Goal: Communication & Community: Answer question/provide support

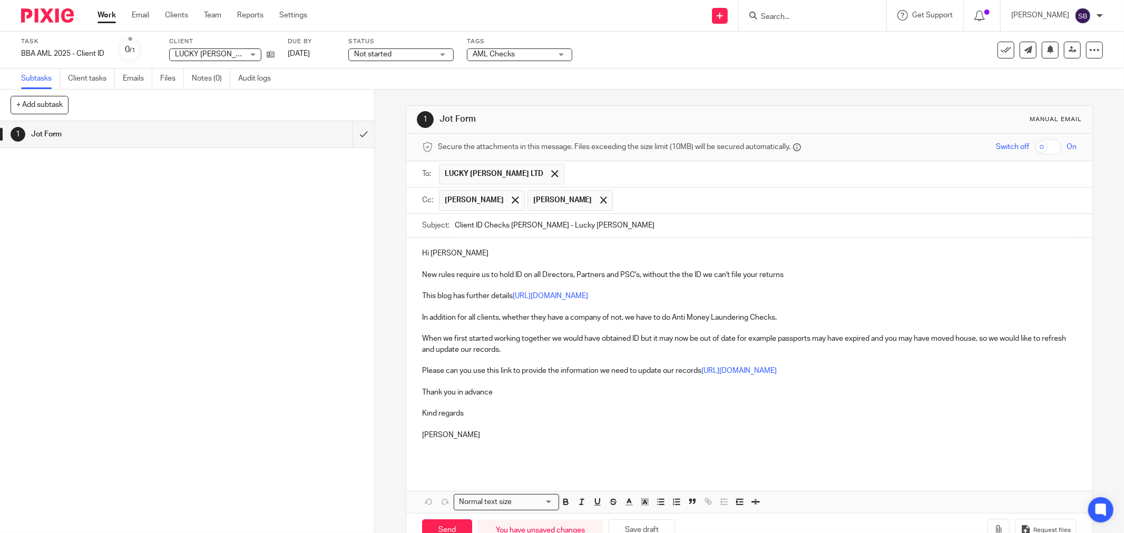
click at [446, 253] on p "Hi Jay" at bounding box center [749, 253] width 654 height 11
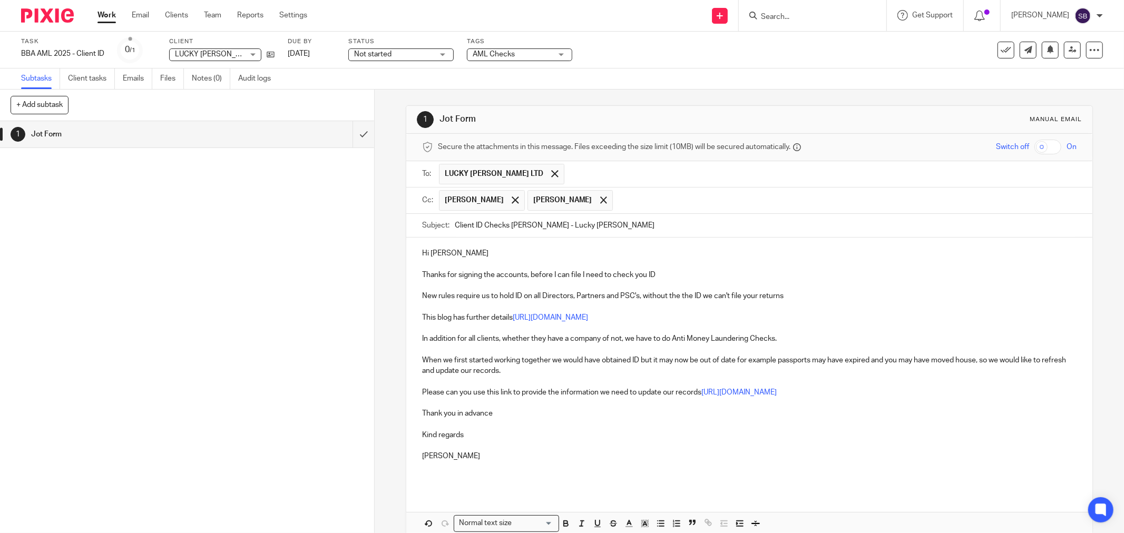
click at [654, 209] on input "text" at bounding box center [845, 200] width 454 height 21
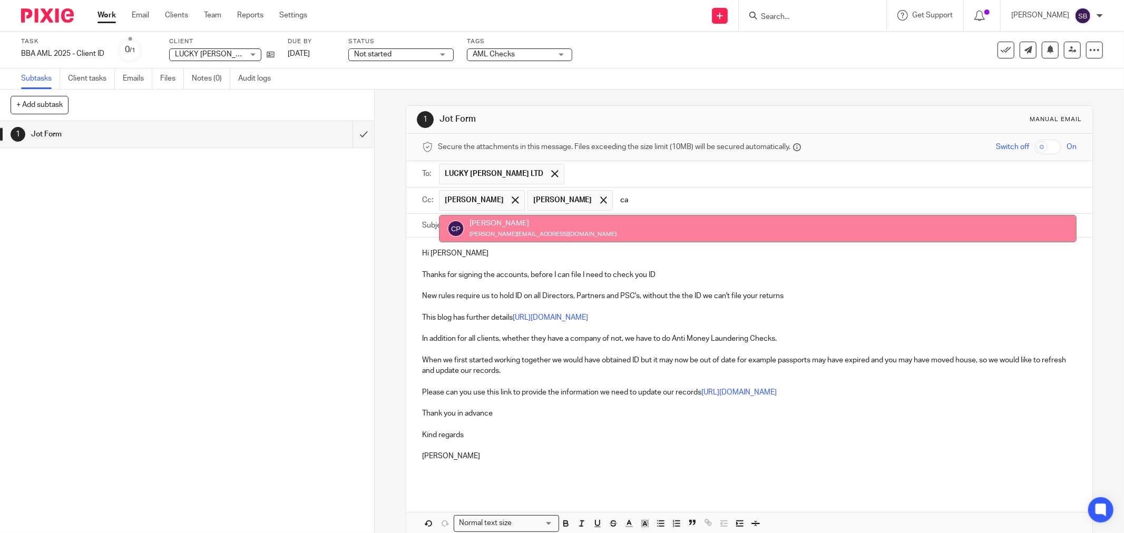
type input "ca"
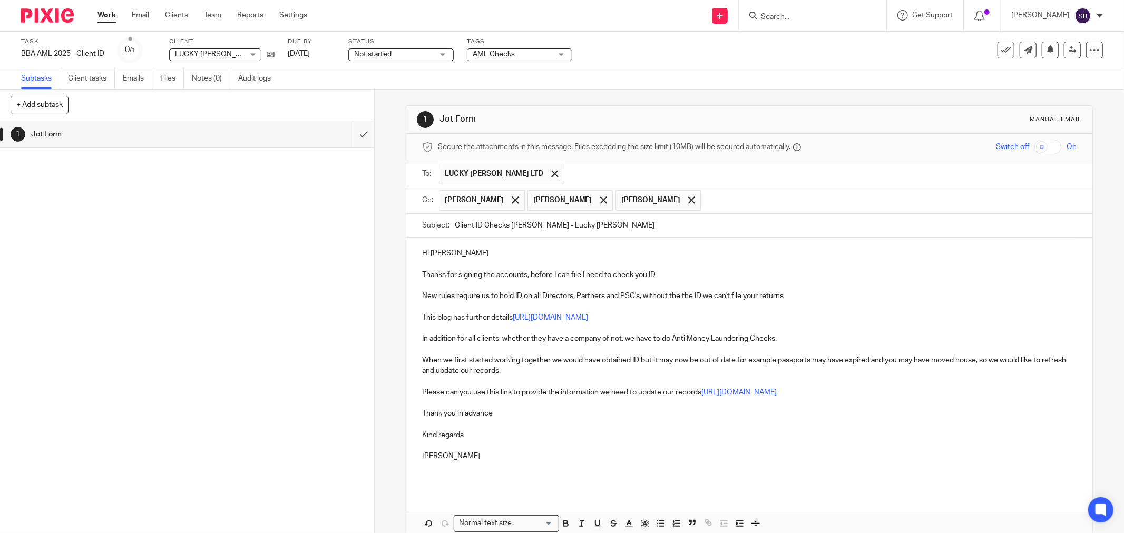
click at [706, 207] on input "text" at bounding box center [889, 200] width 366 height 21
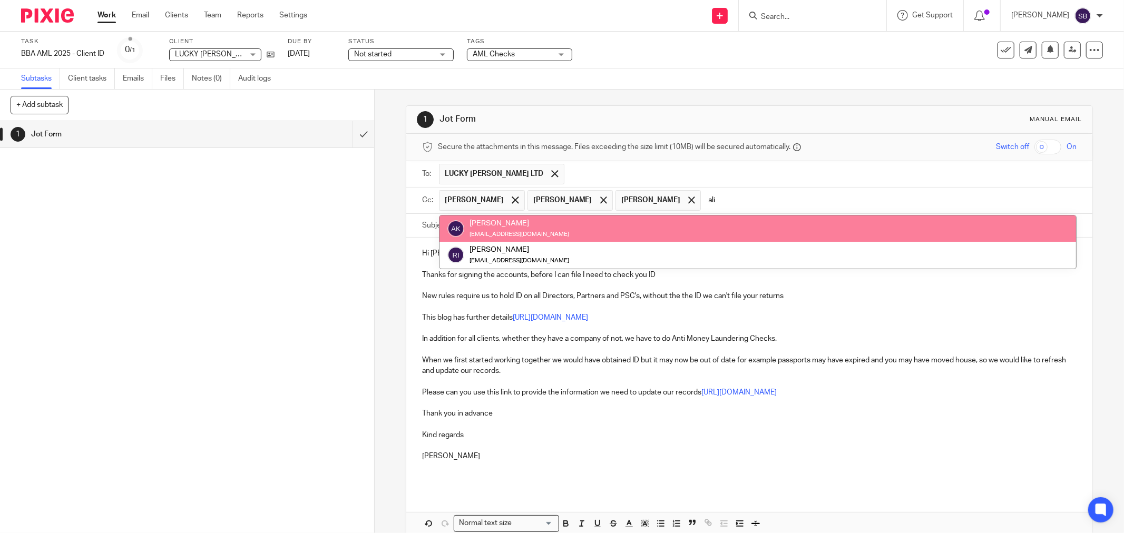
type input "ali"
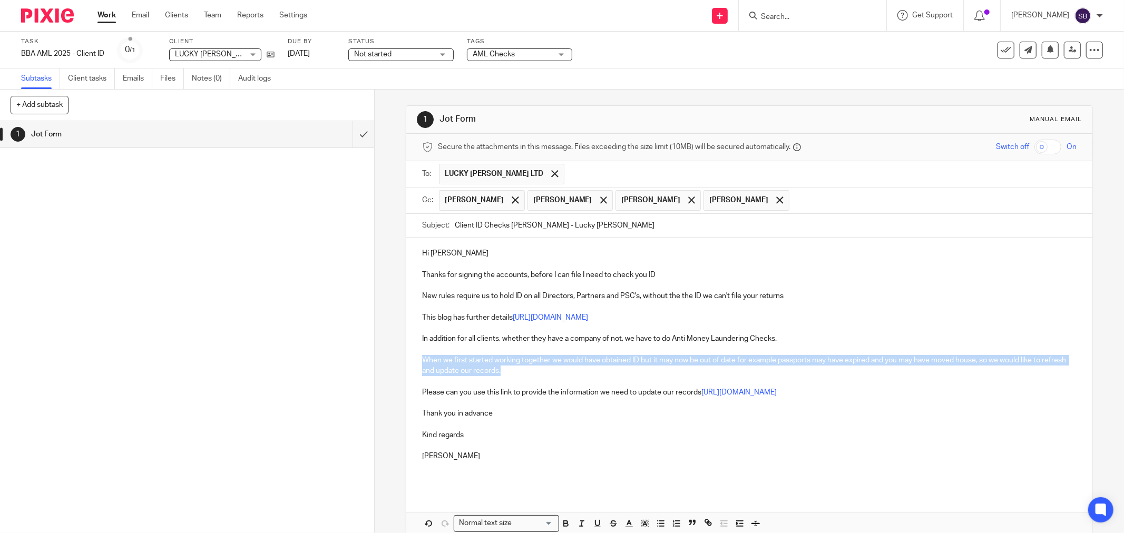
drag, startPoint x: 418, startPoint y: 359, endPoint x: 536, endPoint y: 371, distance: 118.6
click at [536, 371] on div "Hi Alan Thanks for signing the accounts, before I can file I need to check you …" at bounding box center [749, 364] width 686 height 253
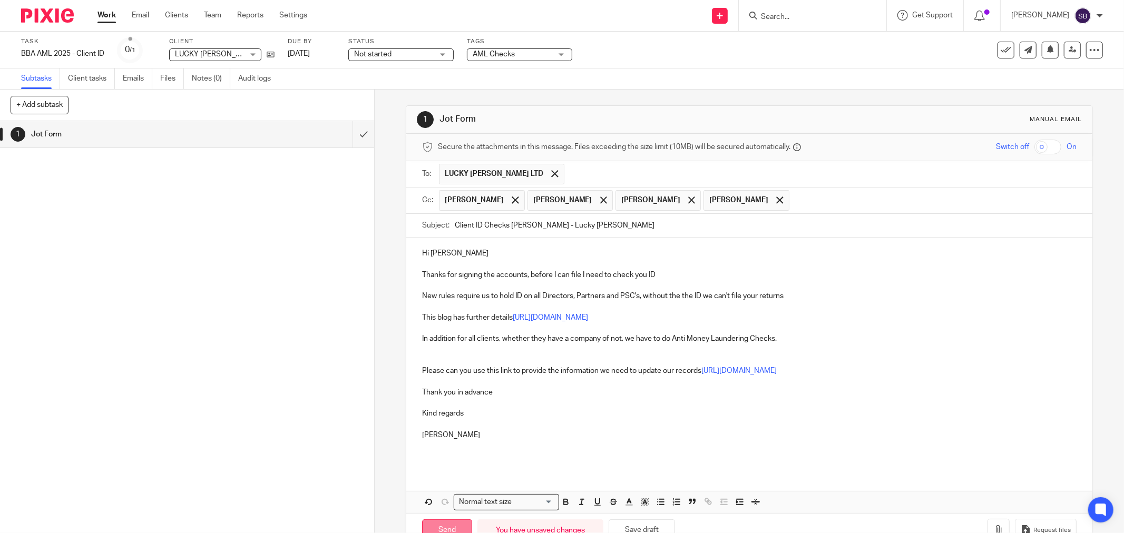
click at [428, 525] on input "Send" at bounding box center [447, 531] width 50 height 23
type input "Sent"
click at [825, 21] on input "Search" at bounding box center [807, 17] width 95 height 9
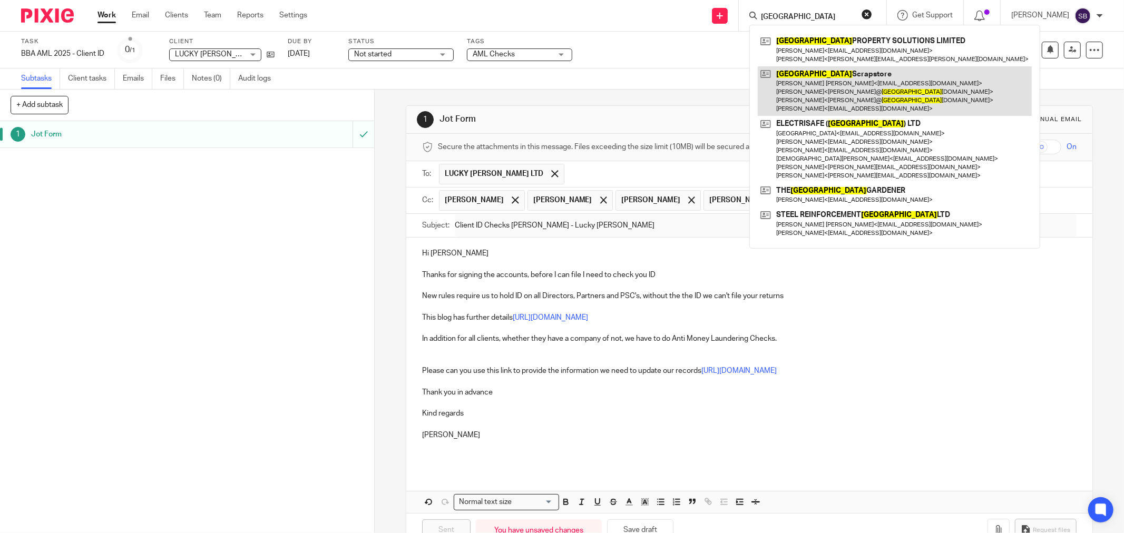
type input "dorset"
click at [856, 86] on link at bounding box center [895, 91] width 274 height 50
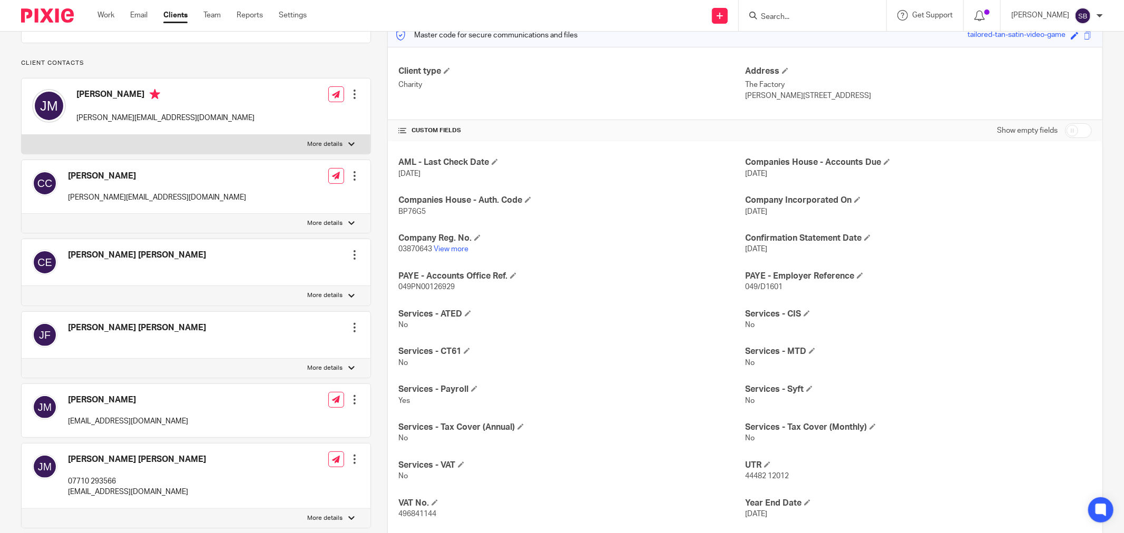
scroll to position [58, 0]
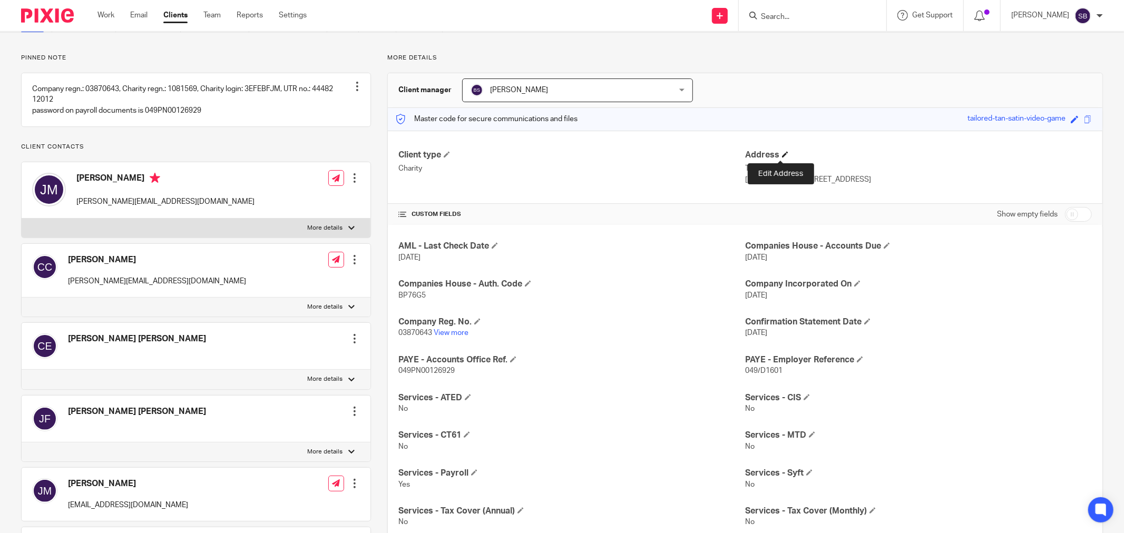
click at [782, 154] on span at bounding box center [785, 154] width 6 height 6
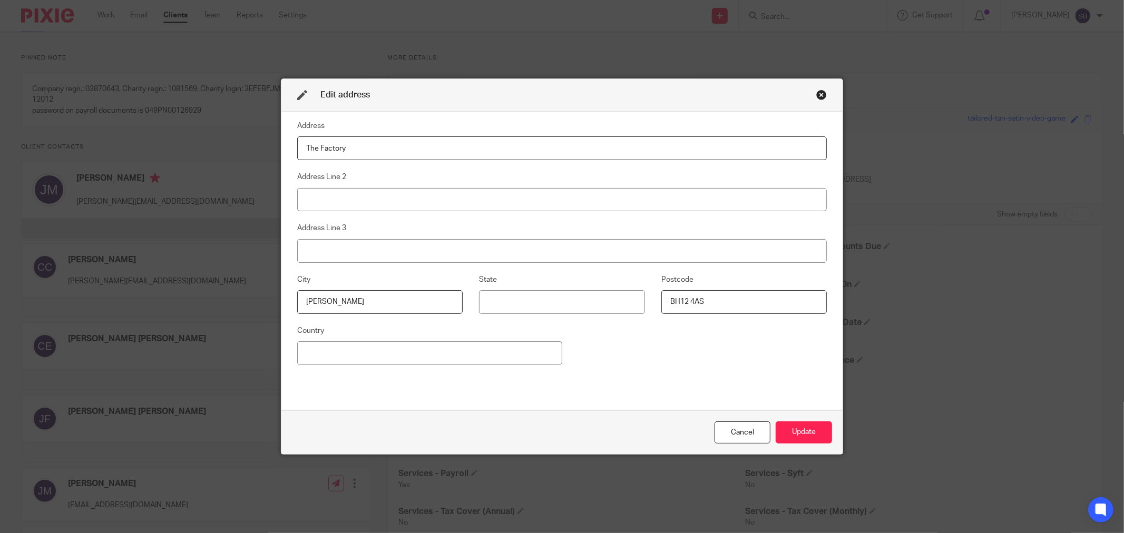
click at [819, 95] on div "Close this dialog window" at bounding box center [821, 95] width 11 height 11
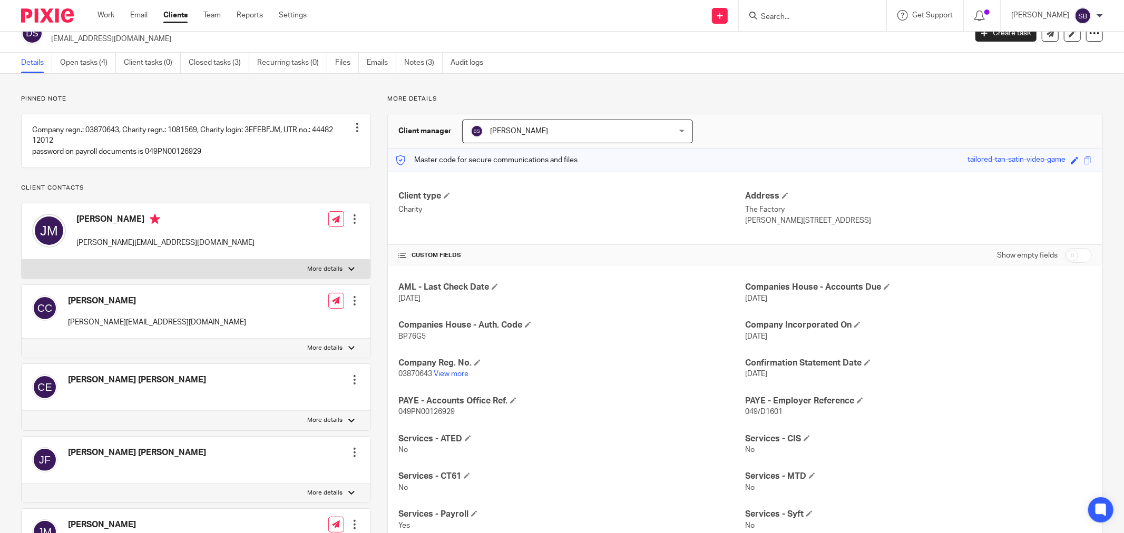
scroll to position [0, 0]
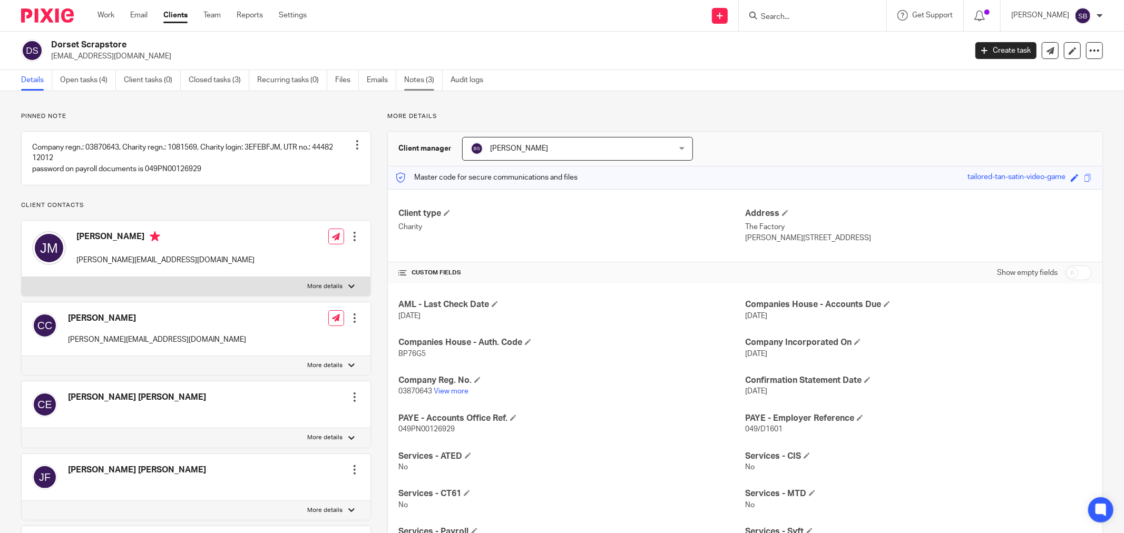
click at [419, 73] on link "Notes (3)" at bounding box center [423, 80] width 38 height 21
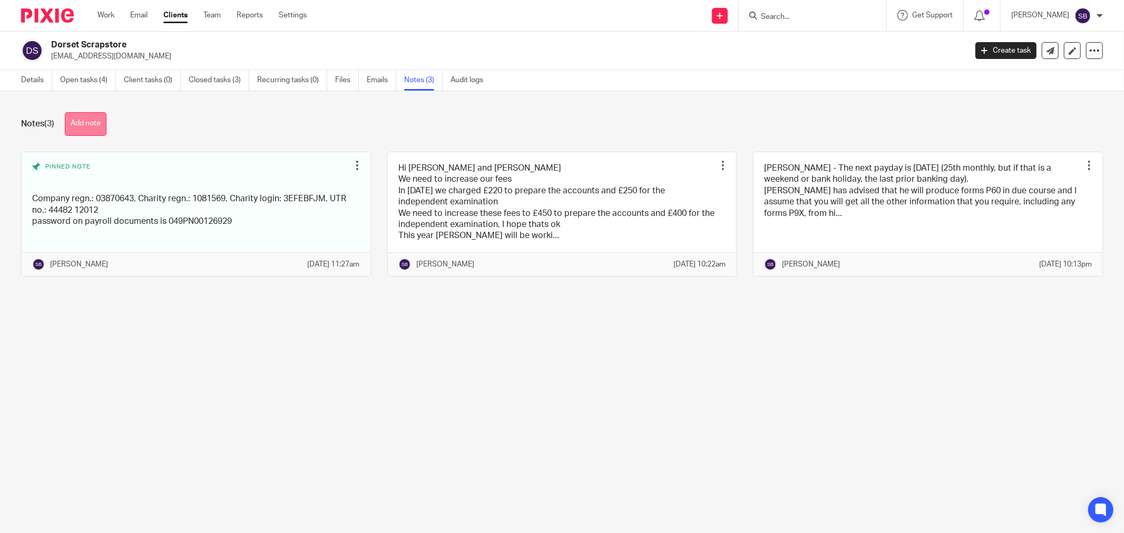
click at [72, 129] on button "Add note" at bounding box center [86, 124] width 42 height 24
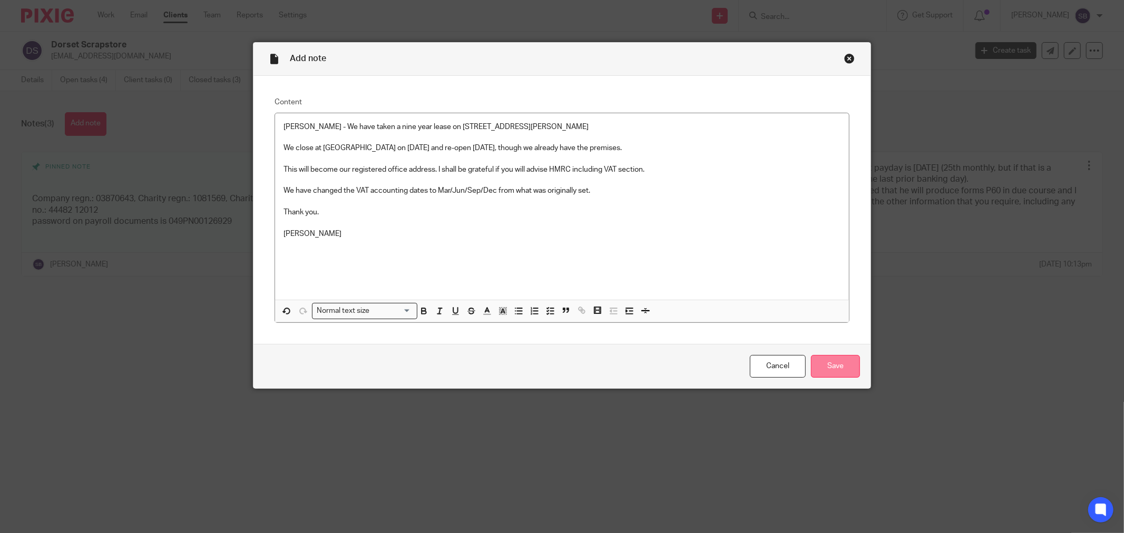
click at [817, 366] on input "Save" at bounding box center [835, 366] width 49 height 23
